Goal: Obtain resource: Download file/media

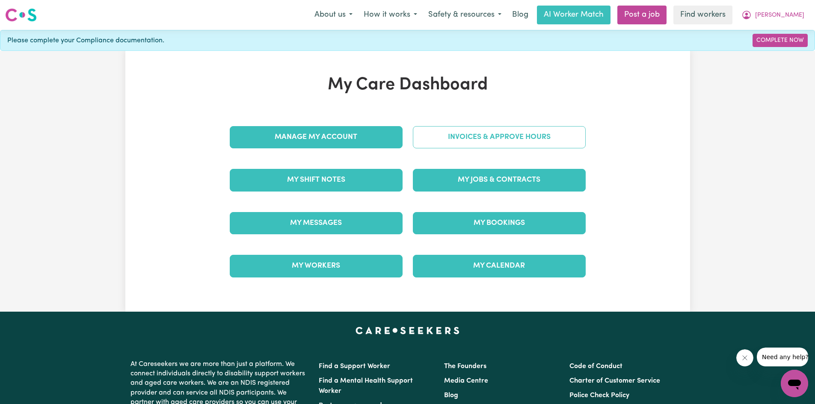
click at [508, 135] on link "Invoices & Approve Hours" at bounding box center [499, 137] width 173 height 22
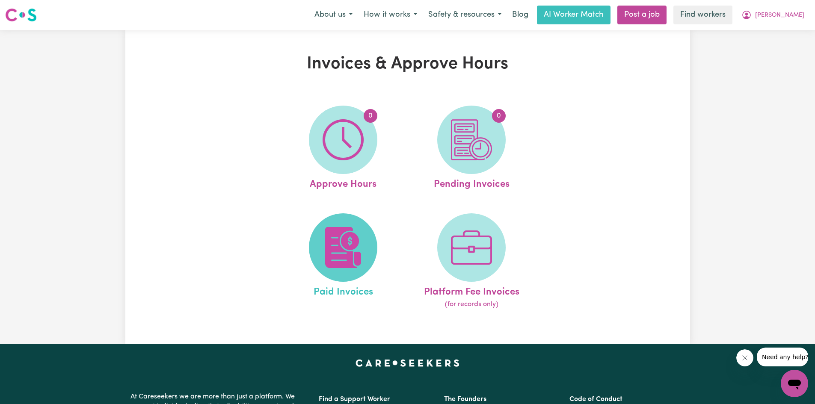
click at [336, 240] on img at bounding box center [342, 247] width 41 height 41
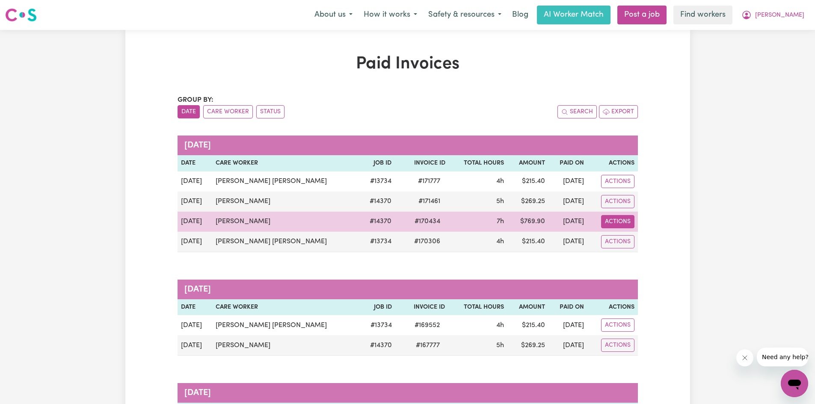
click at [620, 224] on button "Actions" at bounding box center [617, 221] width 33 height 13
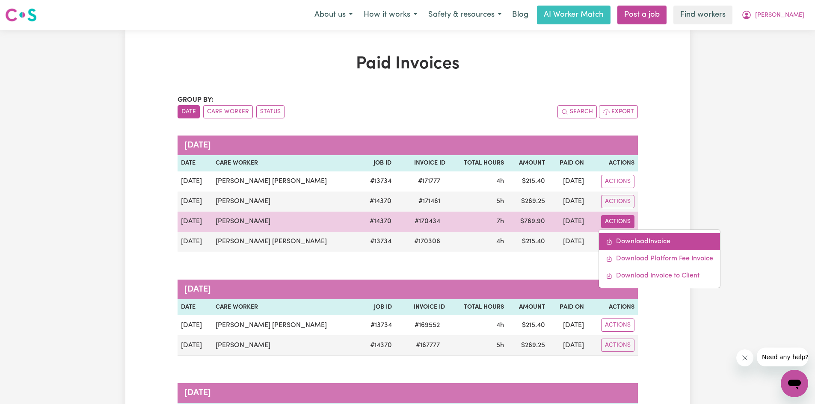
click at [626, 238] on link "Download Invoice" at bounding box center [659, 241] width 121 height 17
